Goal: Transaction & Acquisition: Book appointment/travel/reservation

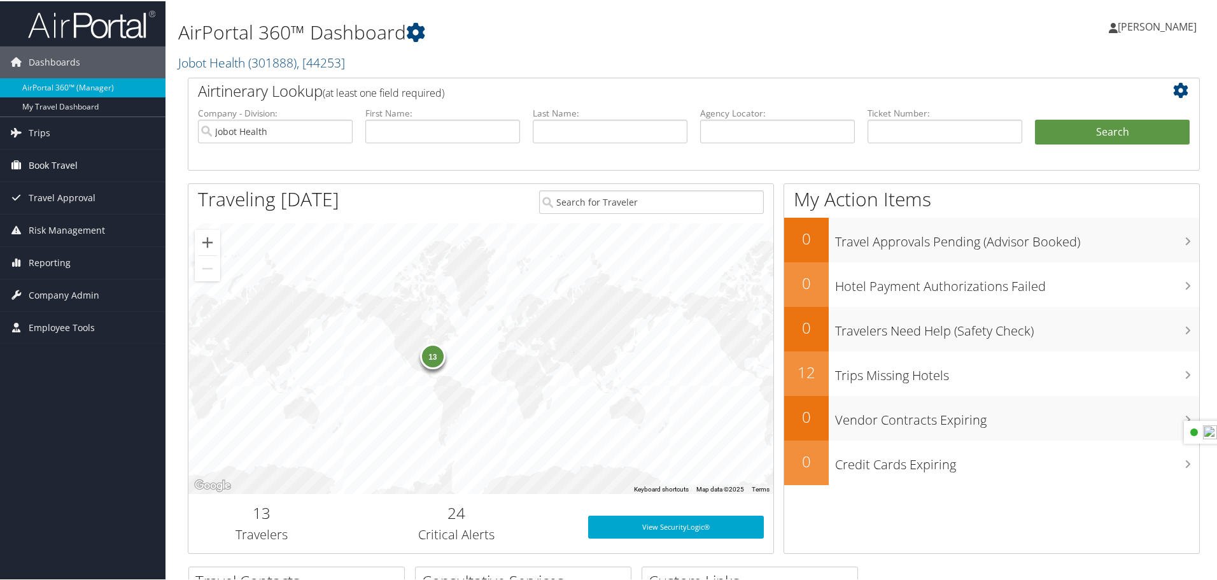
click at [47, 164] on span "Book Travel" at bounding box center [53, 164] width 49 height 32
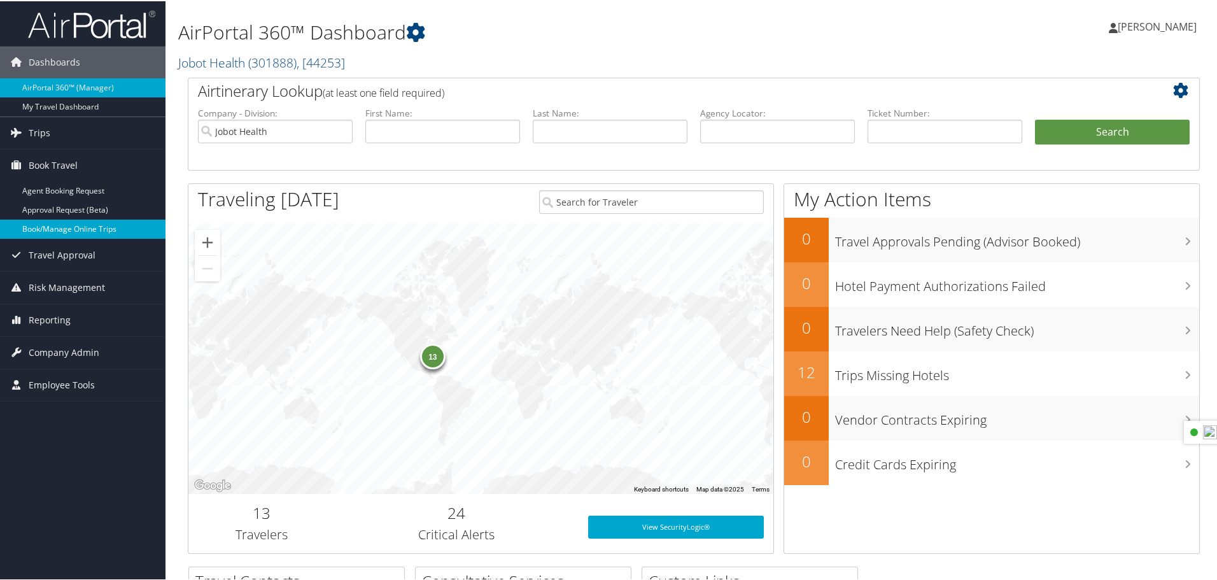
click at [74, 237] on link "Book/Manage Online Trips" at bounding box center [82, 227] width 165 height 19
